Goal: Task Accomplishment & Management: Manage account settings

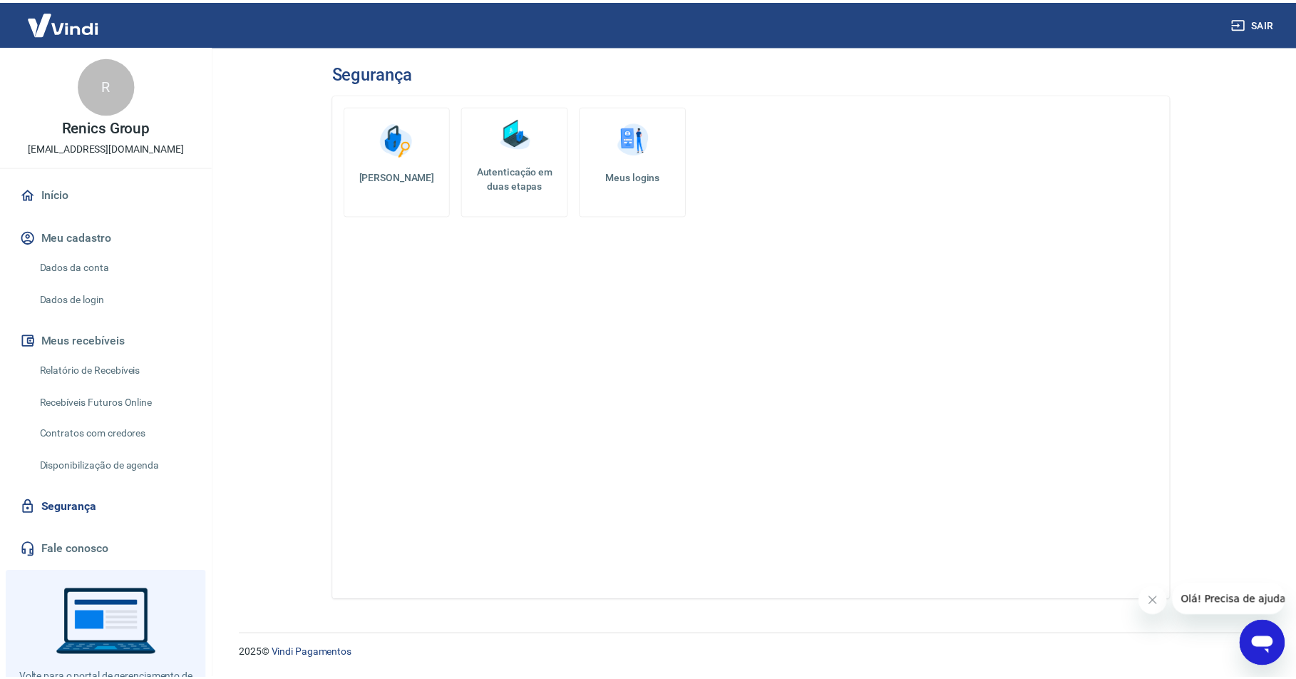
scroll to position [60, 0]
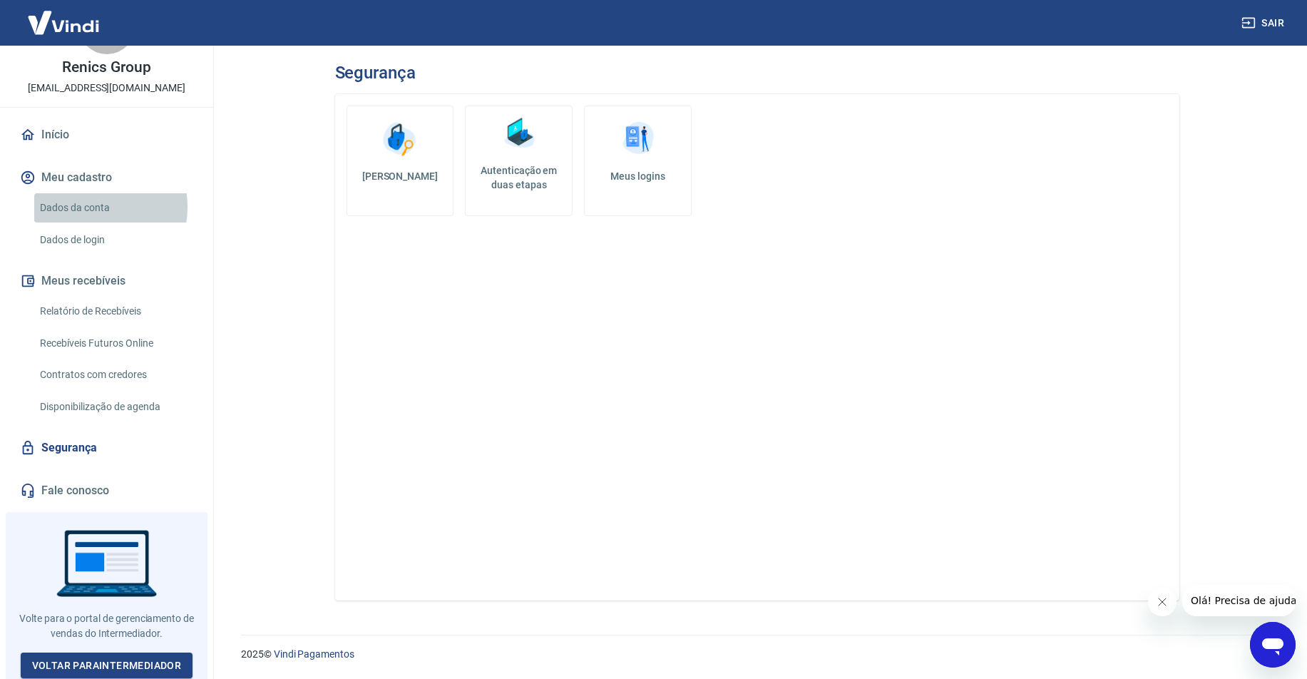
click at [83, 207] on link "Dados da conta" at bounding box center [115, 207] width 162 height 29
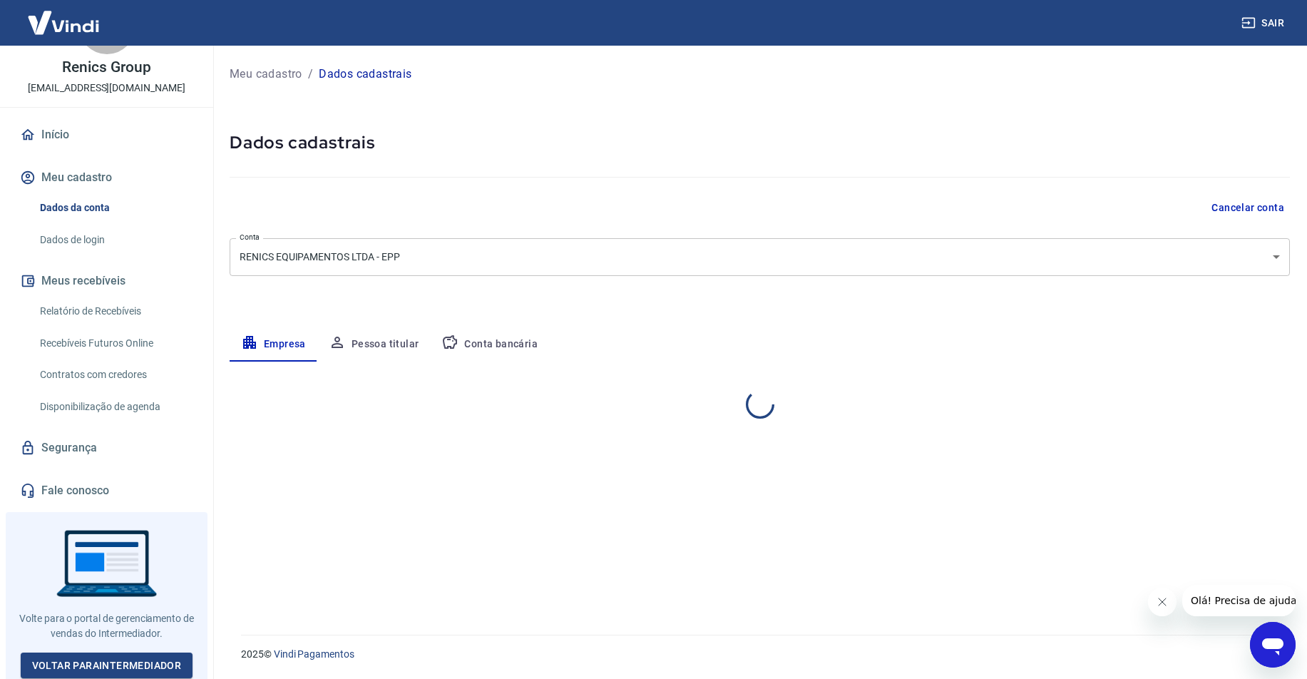
select select "SP"
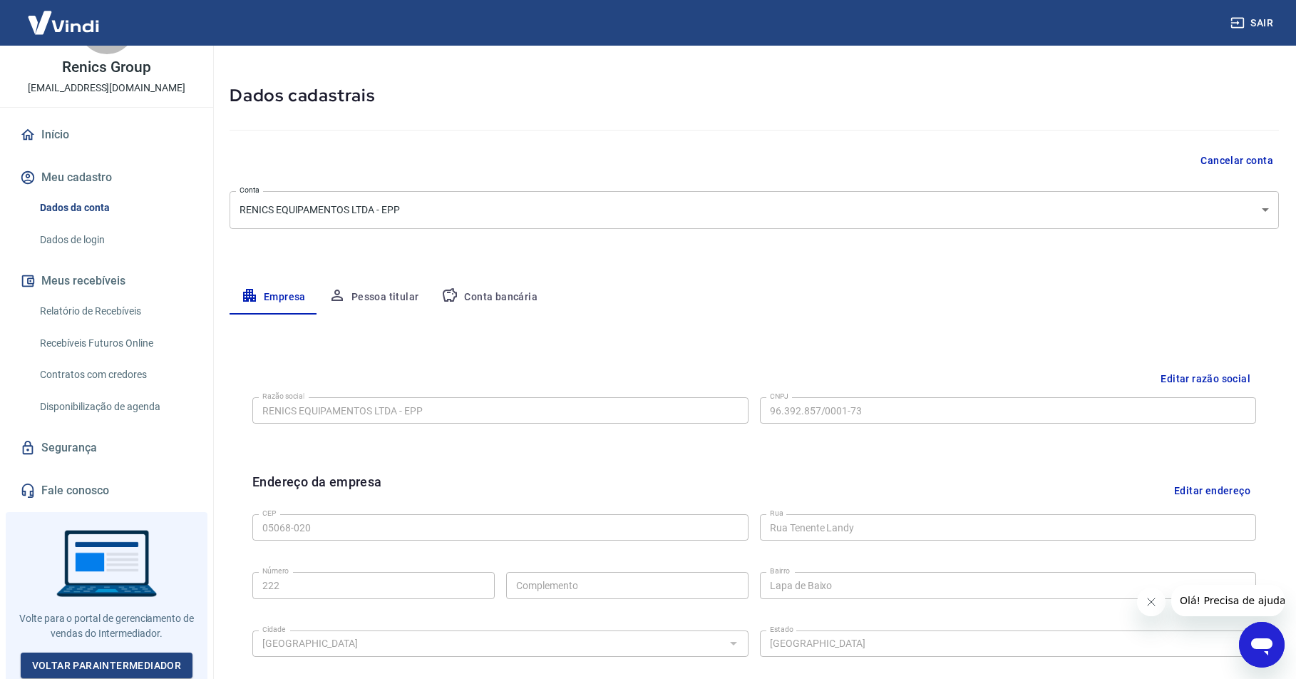
scroll to position [349, 0]
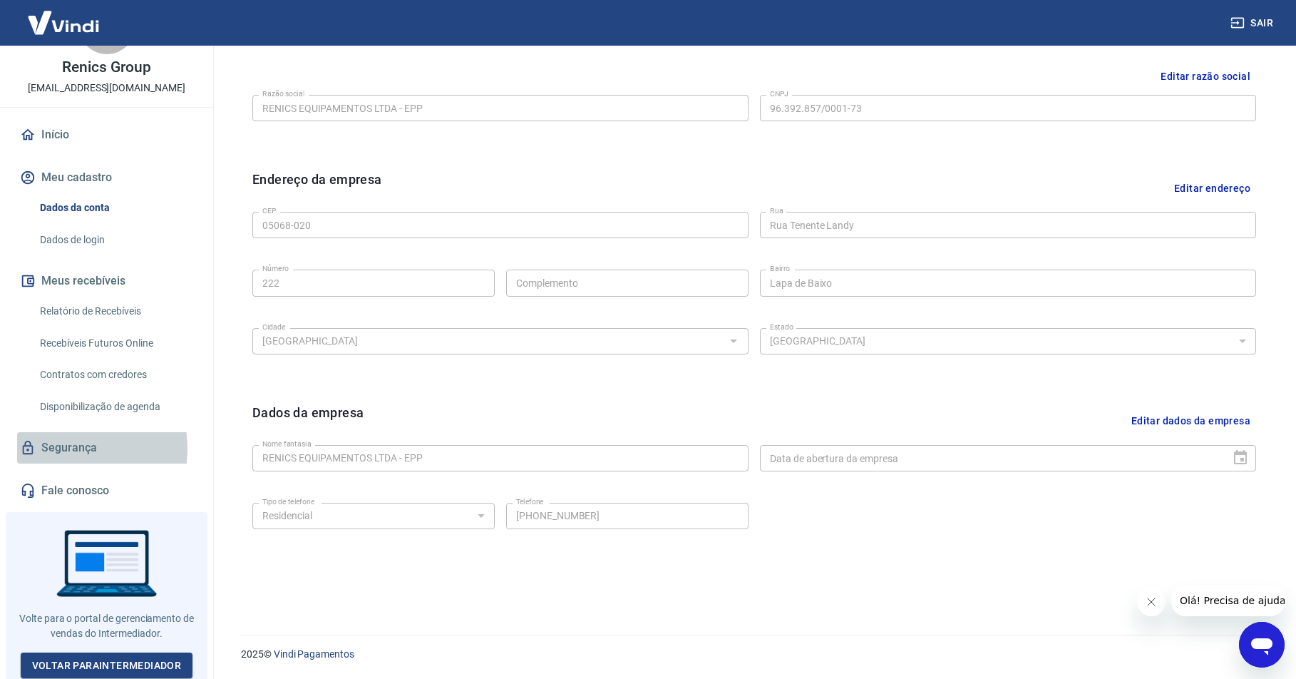
click at [72, 449] on link "Segurança" at bounding box center [106, 447] width 179 height 31
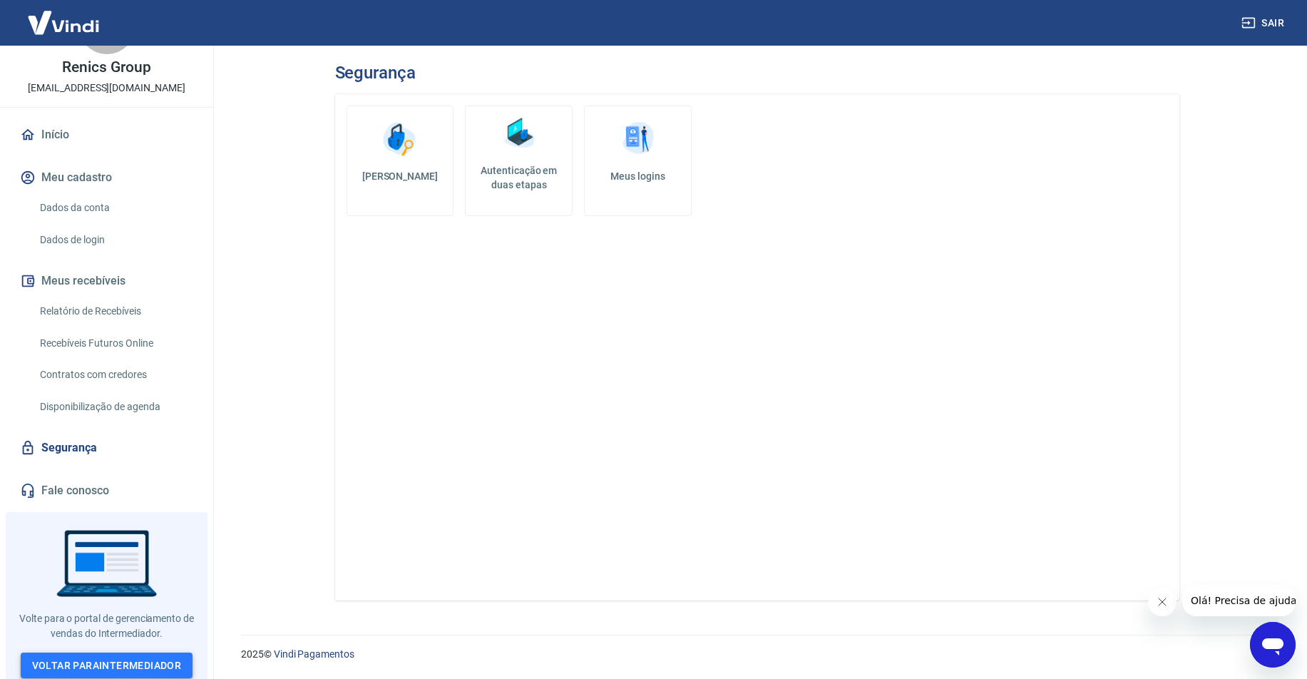
click at [99, 660] on link "Voltar para Intermediador" at bounding box center [107, 665] width 173 height 26
